Goal: Obtain resource: Download file/media

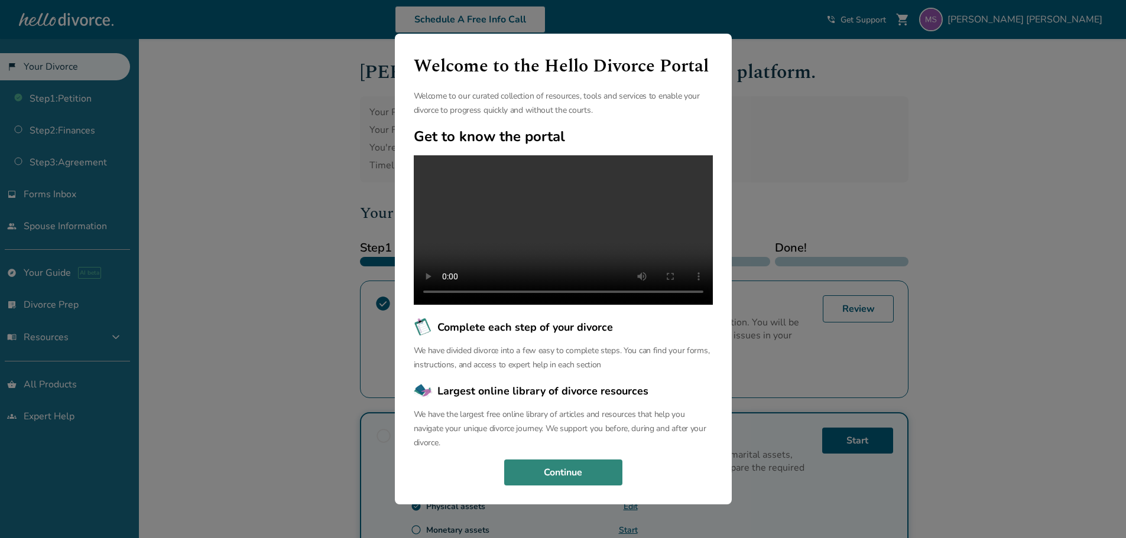
click at [571, 486] on button "Continue" at bounding box center [563, 473] width 118 height 26
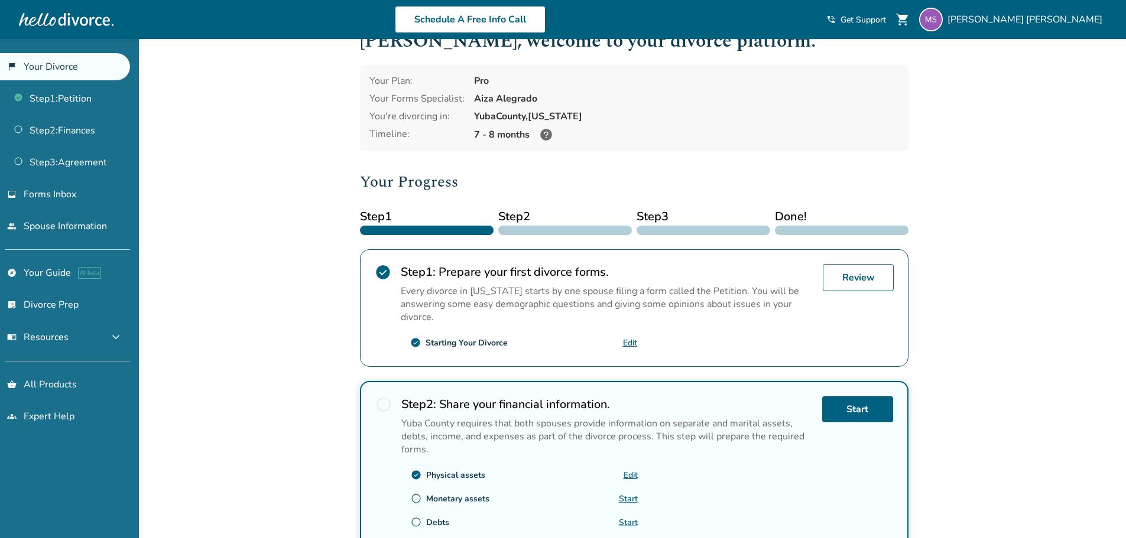
scroll to position [59, 0]
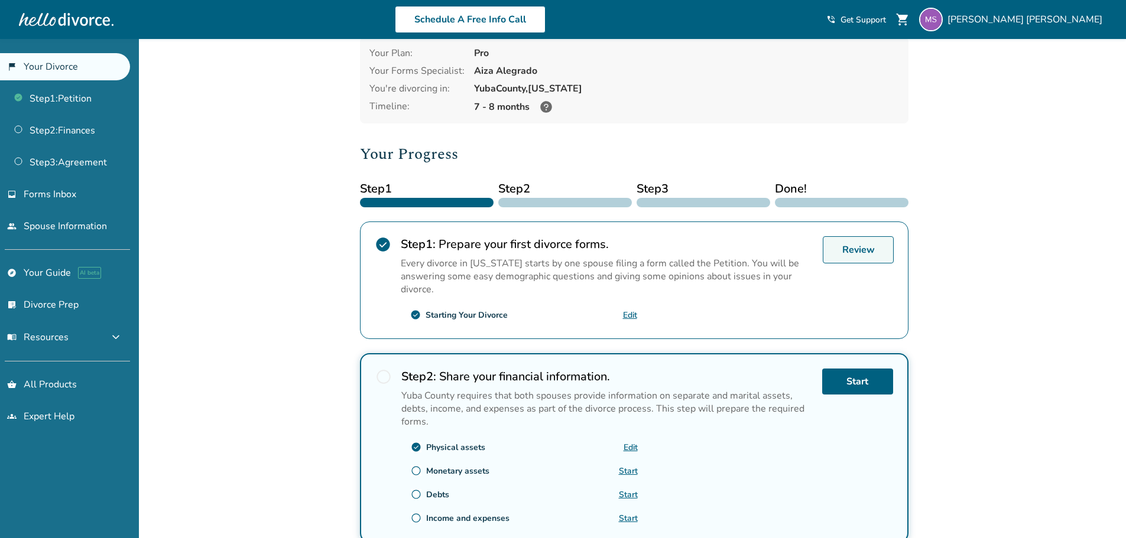
click at [877, 256] on link "Review" at bounding box center [858, 249] width 71 height 27
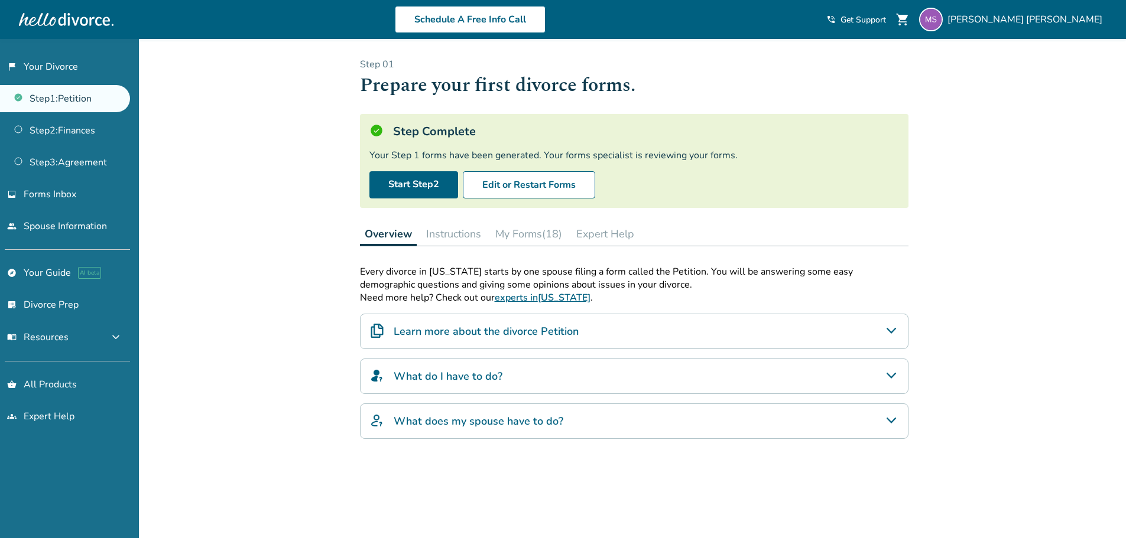
click at [532, 236] on button "My Forms (18)" at bounding box center [528, 234] width 76 height 24
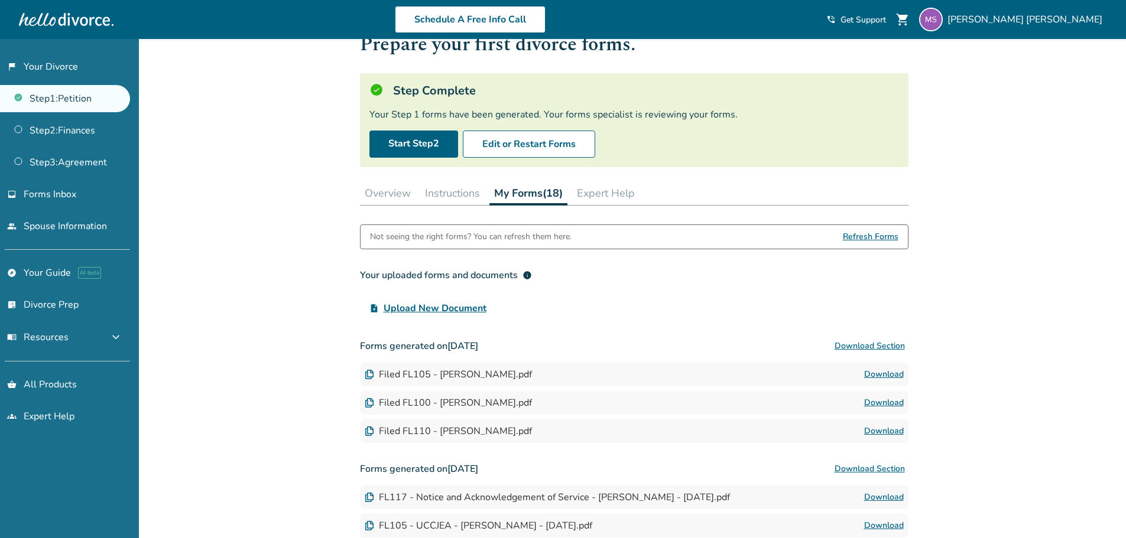
scroll to position [59, 0]
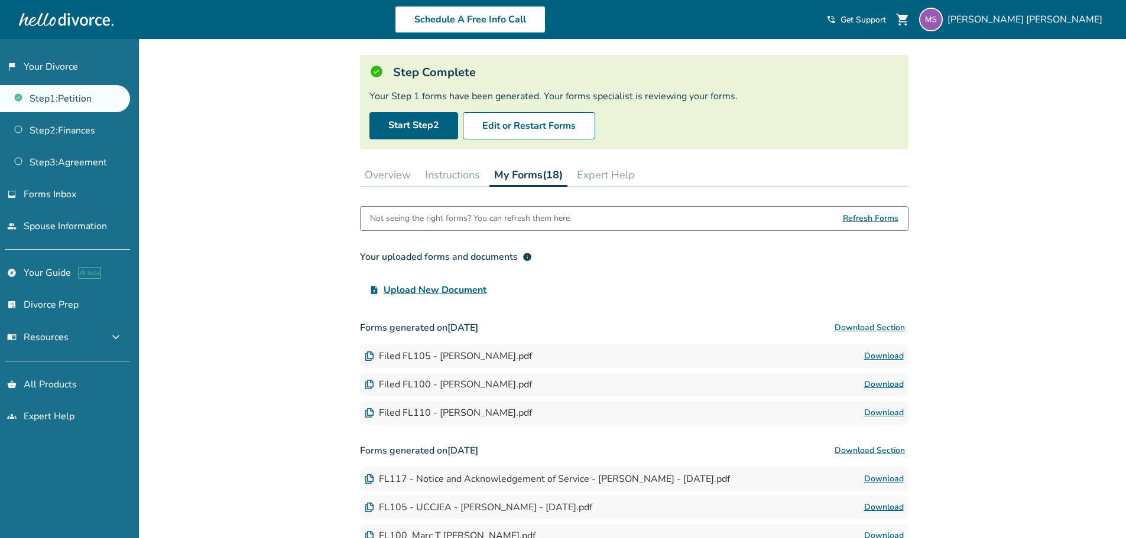
click at [884, 356] on link "Download" at bounding box center [884, 356] width 40 height 14
click at [887, 383] on link "Download" at bounding box center [884, 385] width 40 height 14
click at [872, 414] on link "Download" at bounding box center [884, 413] width 40 height 14
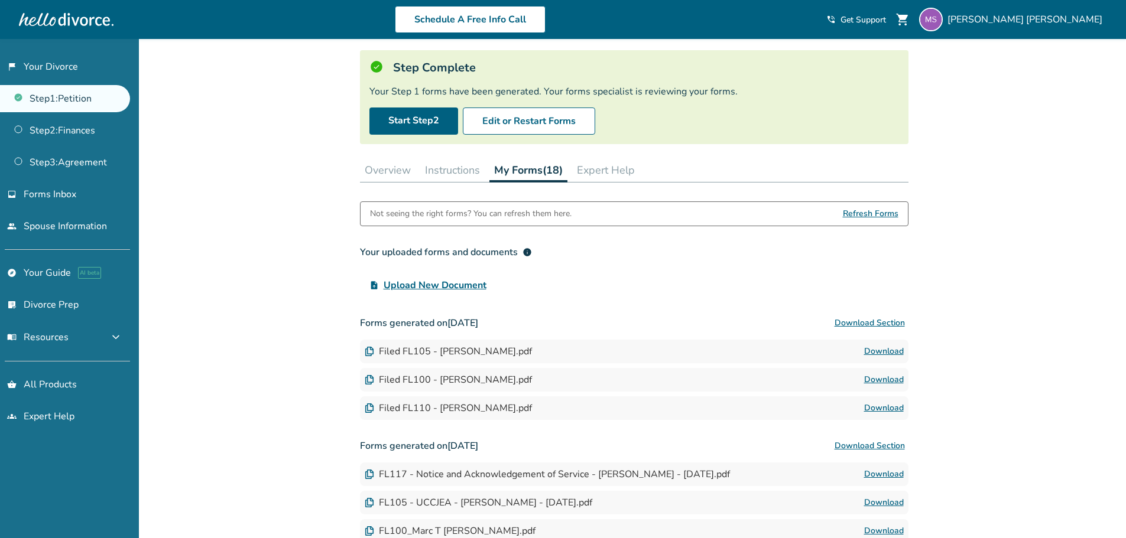
scroll to position [0, 0]
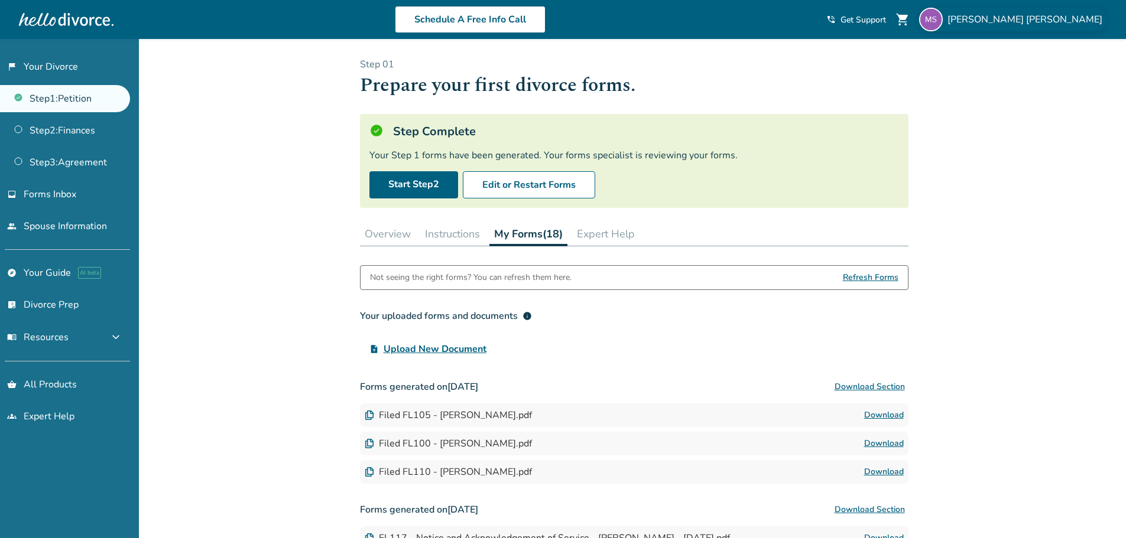
click at [1067, 16] on span "[PERSON_NAME]" at bounding box center [1027, 19] width 160 height 13
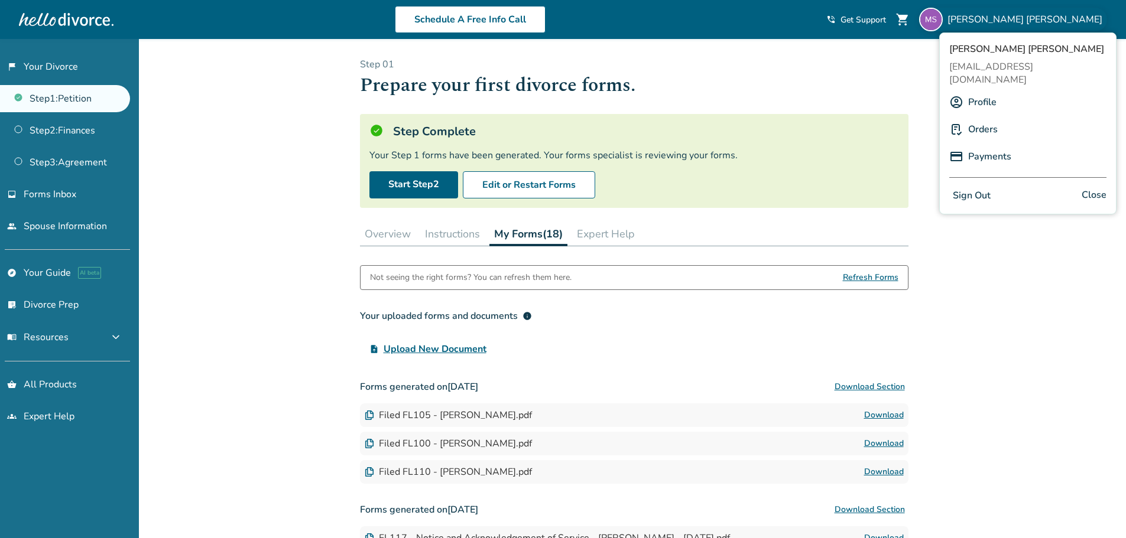
click at [981, 187] on button "Sign Out" at bounding box center [971, 195] width 45 height 17
